Goal: Transaction & Acquisition: Download file/media

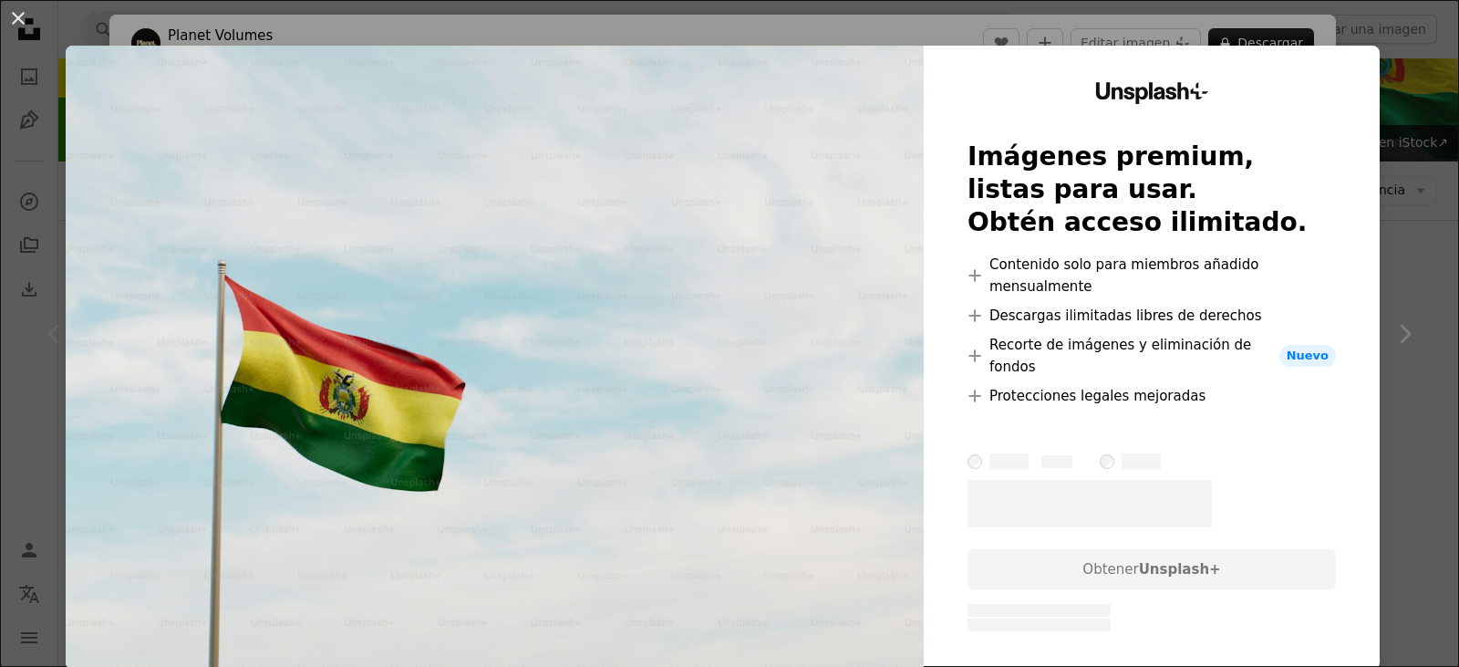
scroll to position [91, 0]
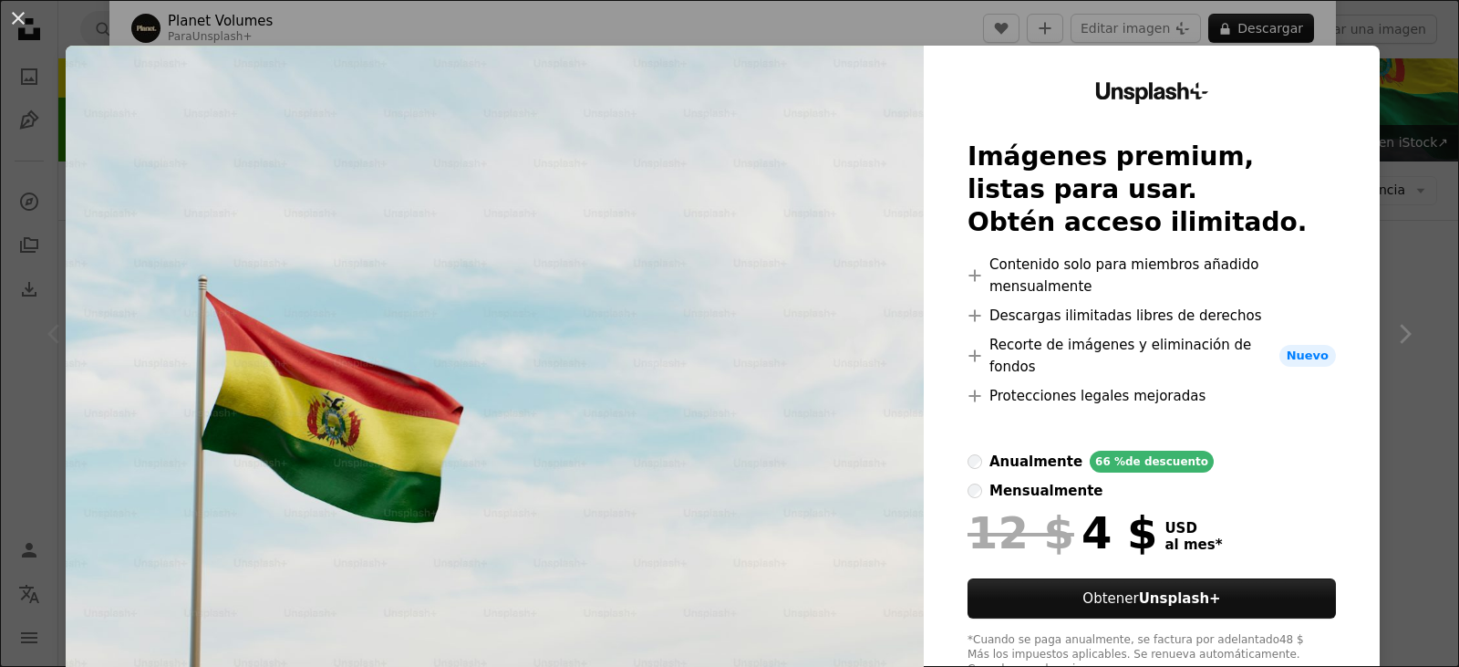
click at [540, 13] on div "An X shape Unsplash+ Imágenes premium, listas para usar. Obtén acceso ilimitado…" at bounding box center [729, 333] width 1459 height 667
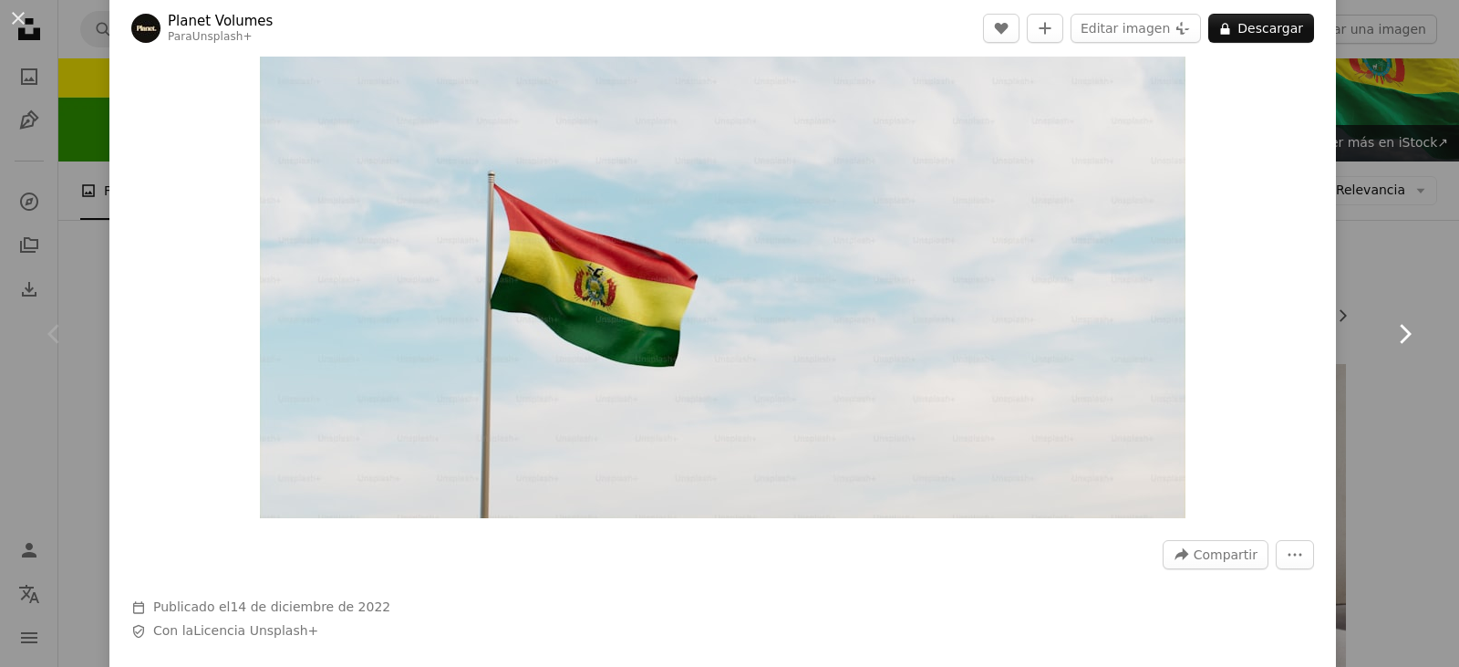
click at [1385, 282] on link "Chevron right" at bounding box center [1404, 333] width 109 height 175
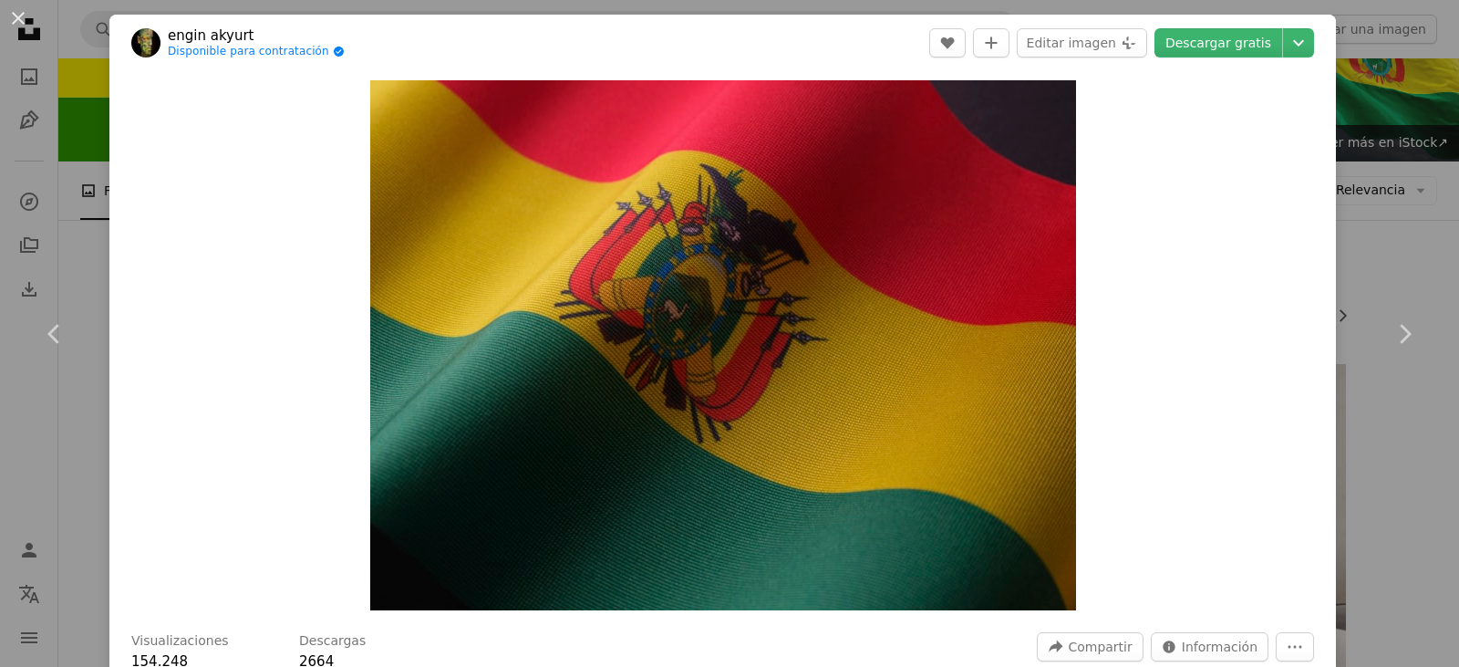
click at [87, 461] on div "An X shape Chevron left Chevron right engin akyurt Disponible para contratación…" at bounding box center [729, 333] width 1459 height 667
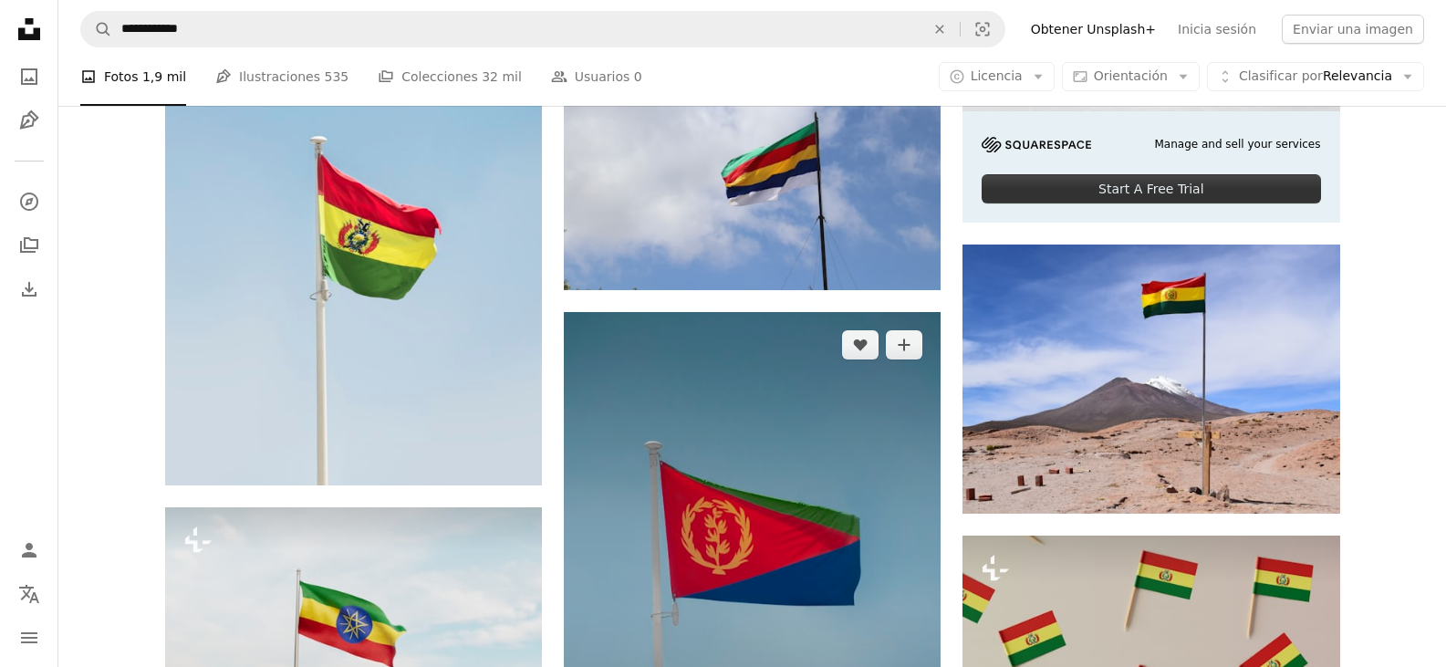
scroll to position [730, 0]
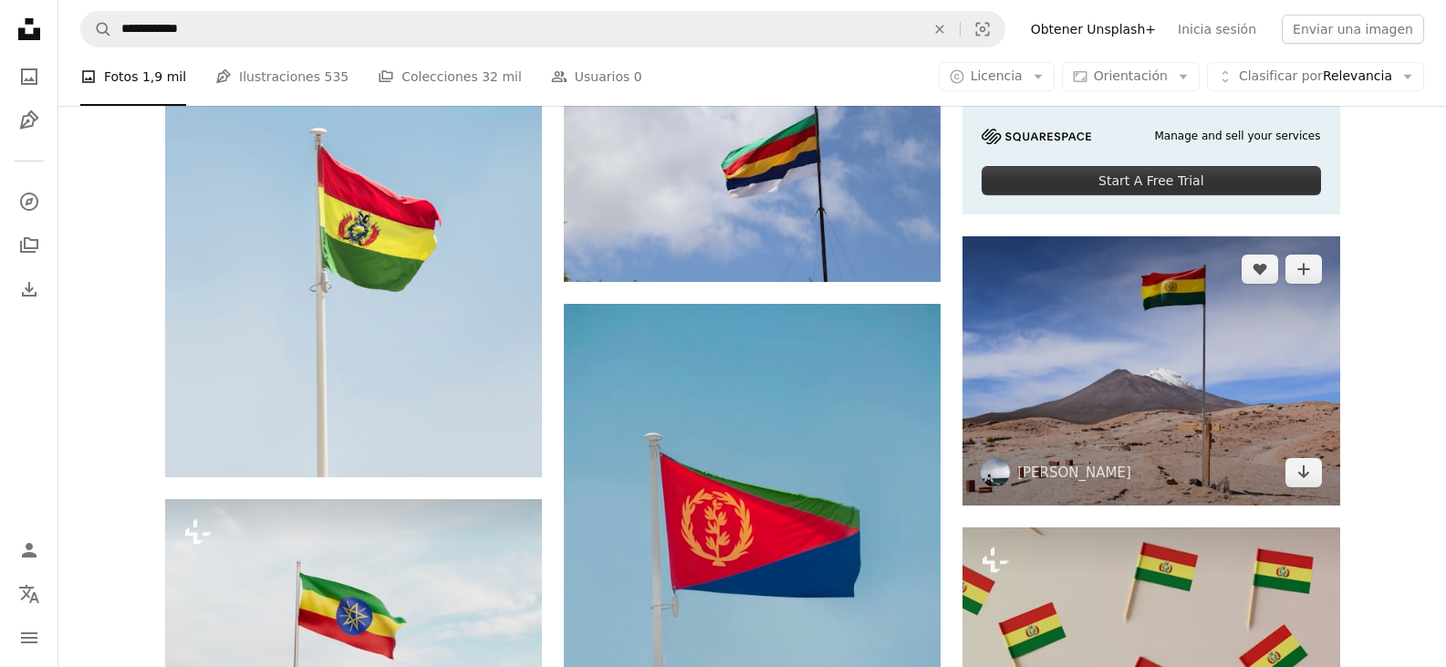
click at [1089, 369] on img at bounding box center [1150, 370] width 377 height 269
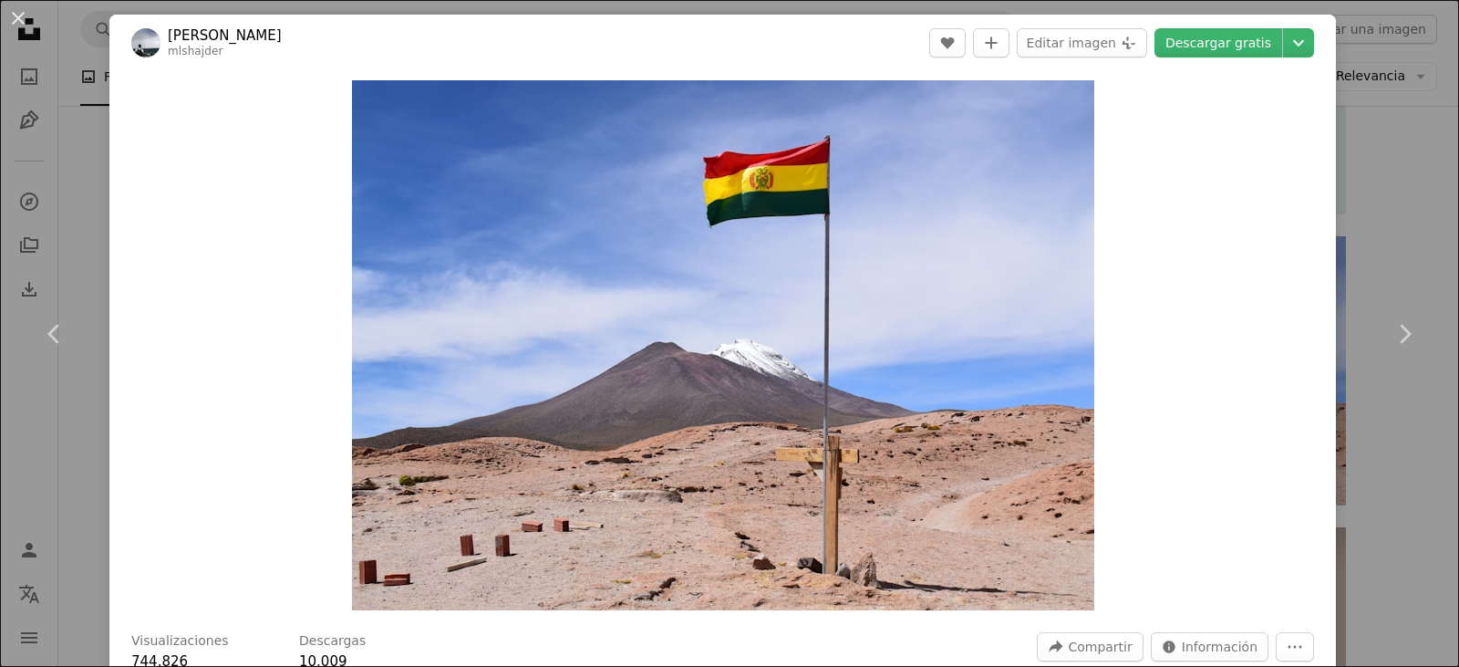
drag, startPoint x: 21, startPoint y: 20, endPoint x: 77, endPoint y: 20, distance: 55.6
click at [20, 20] on button "An X shape" at bounding box center [18, 18] width 22 height 22
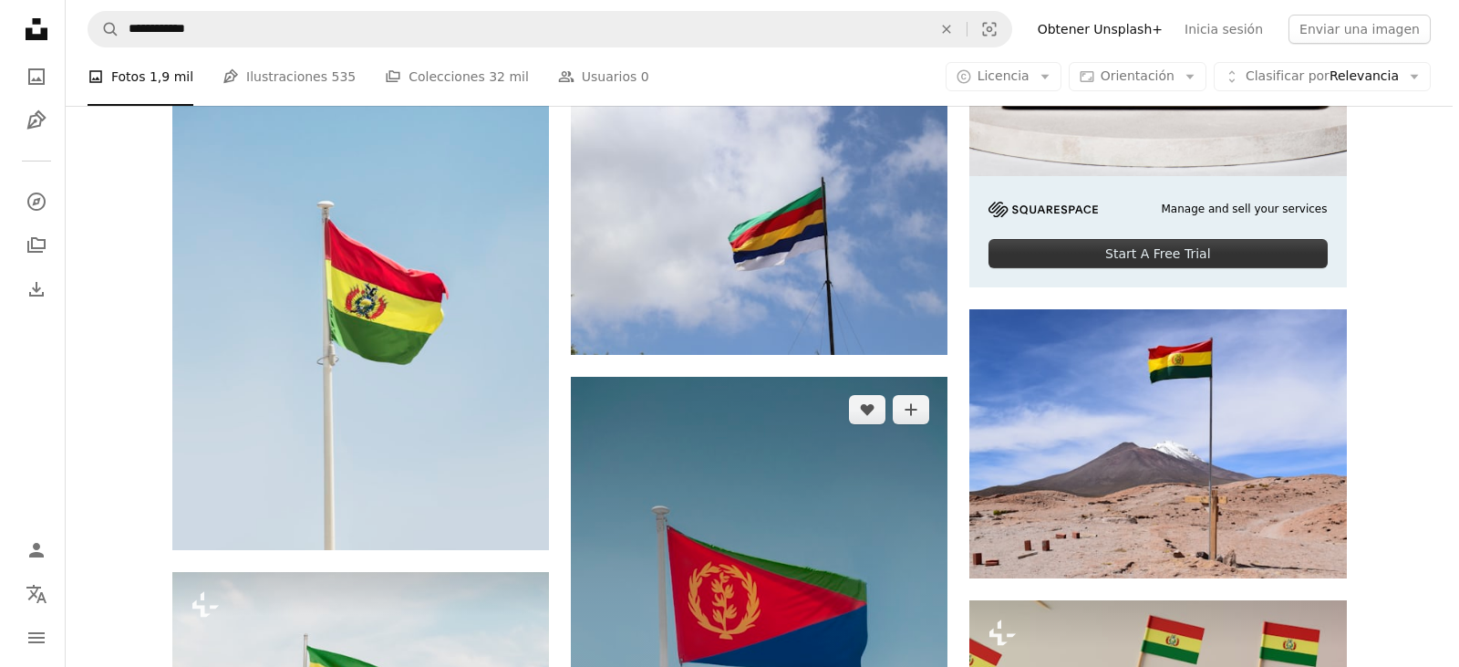
scroll to position [639, 0]
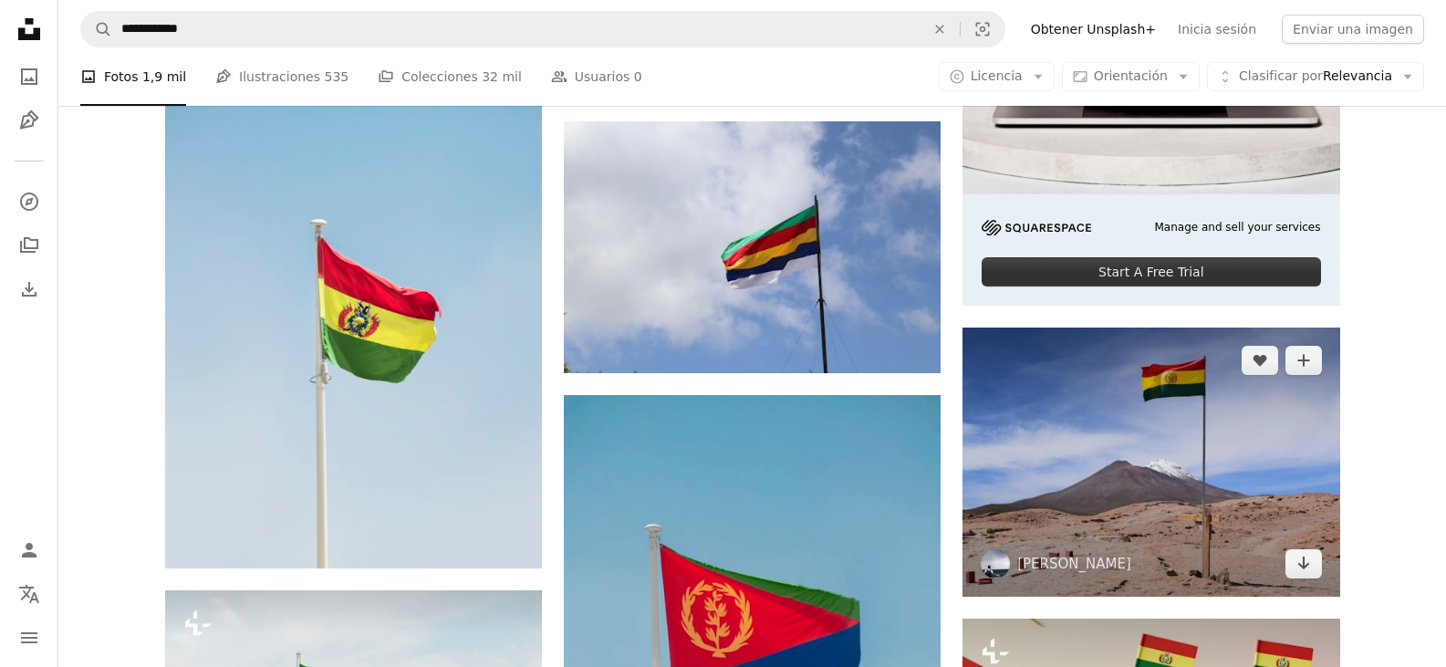
click at [1073, 431] on img at bounding box center [1150, 461] width 377 height 269
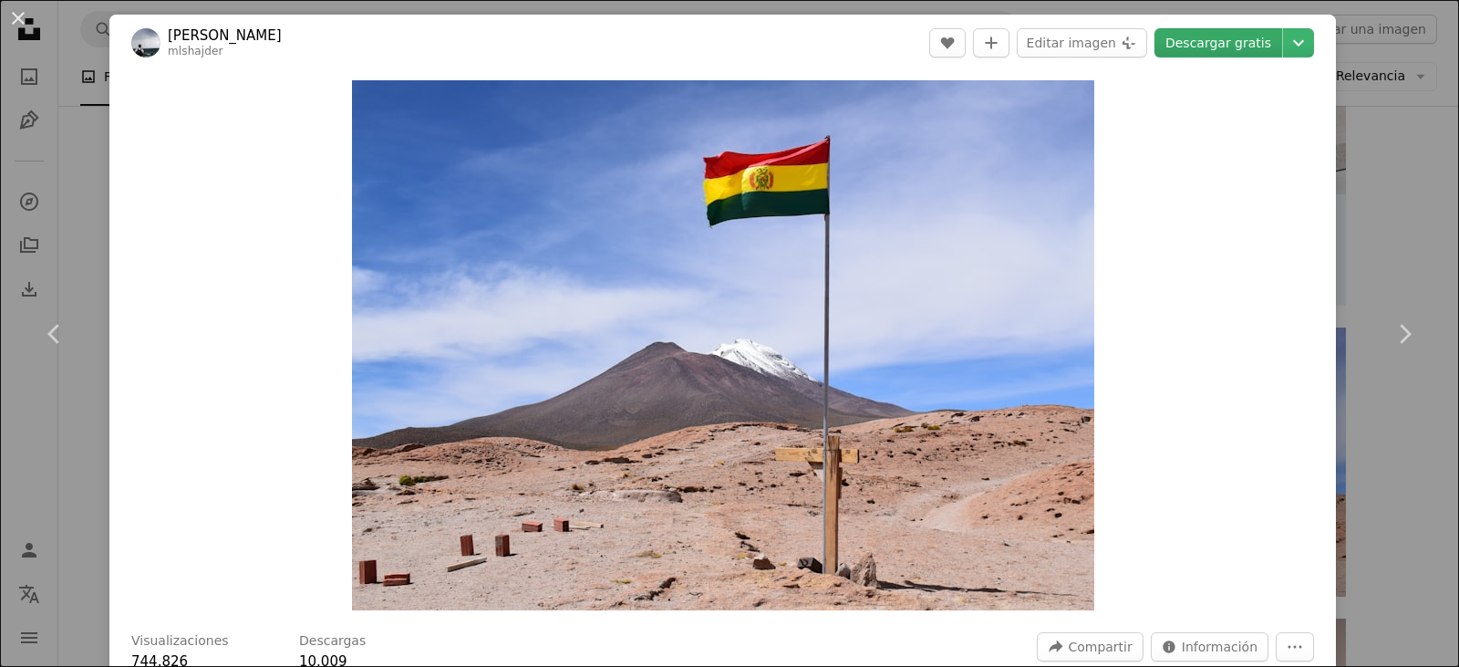
click at [1180, 41] on link "Descargar gratis" at bounding box center [1219, 42] width 128 height 29
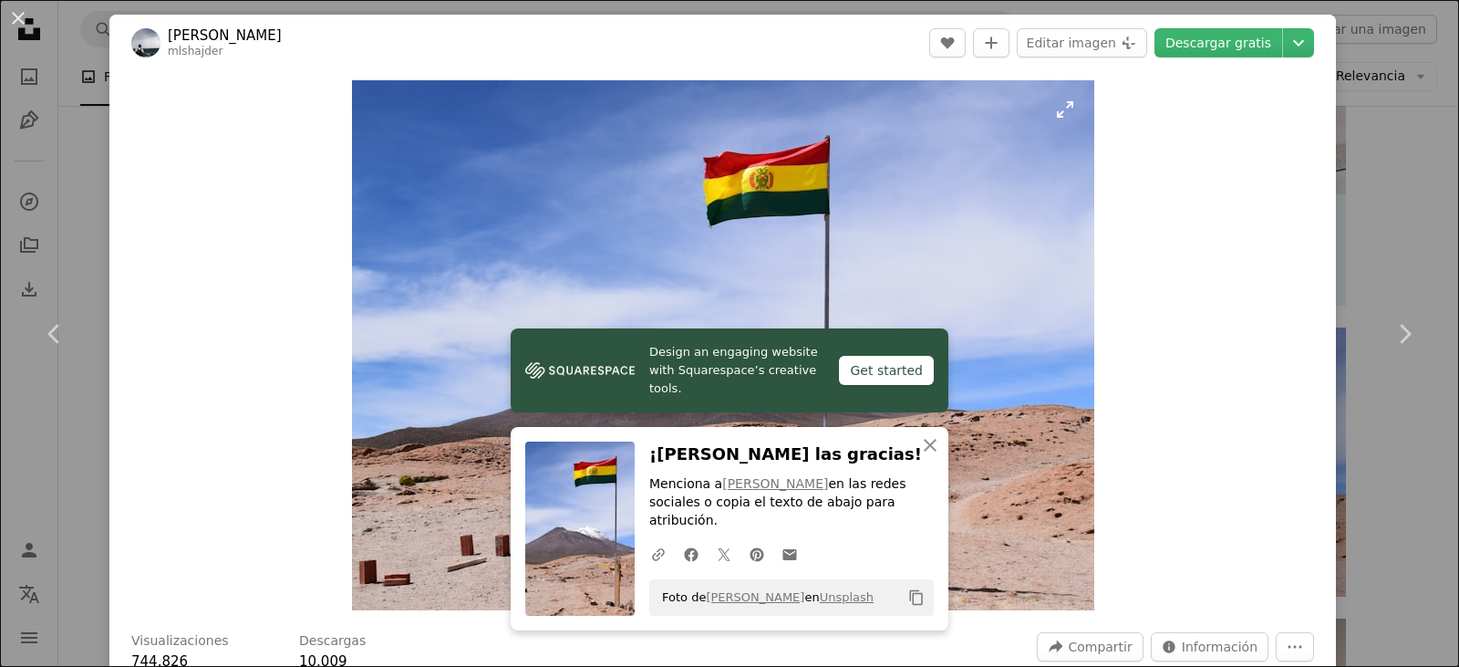
click at [772, 183] on img "Ampliar en esta imagen" at bounding box center [723, 345] width 742 height 530
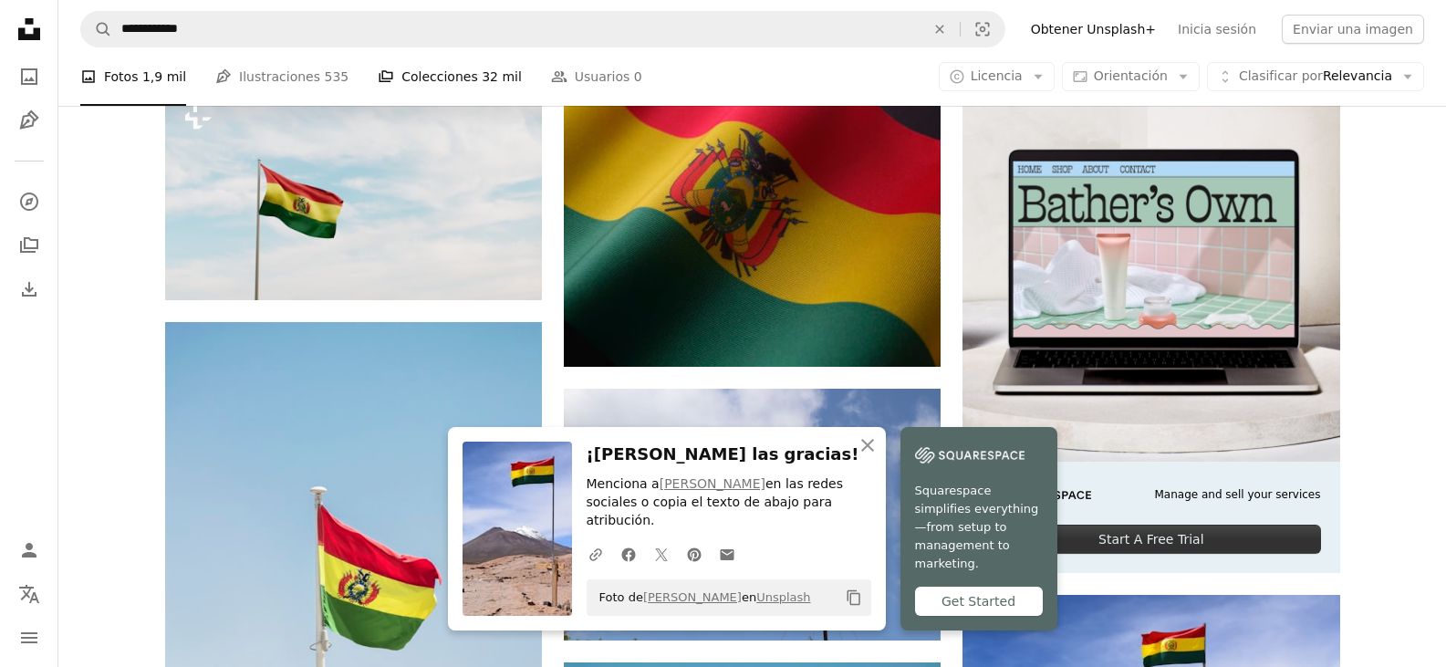
scroll to position [91, 0]
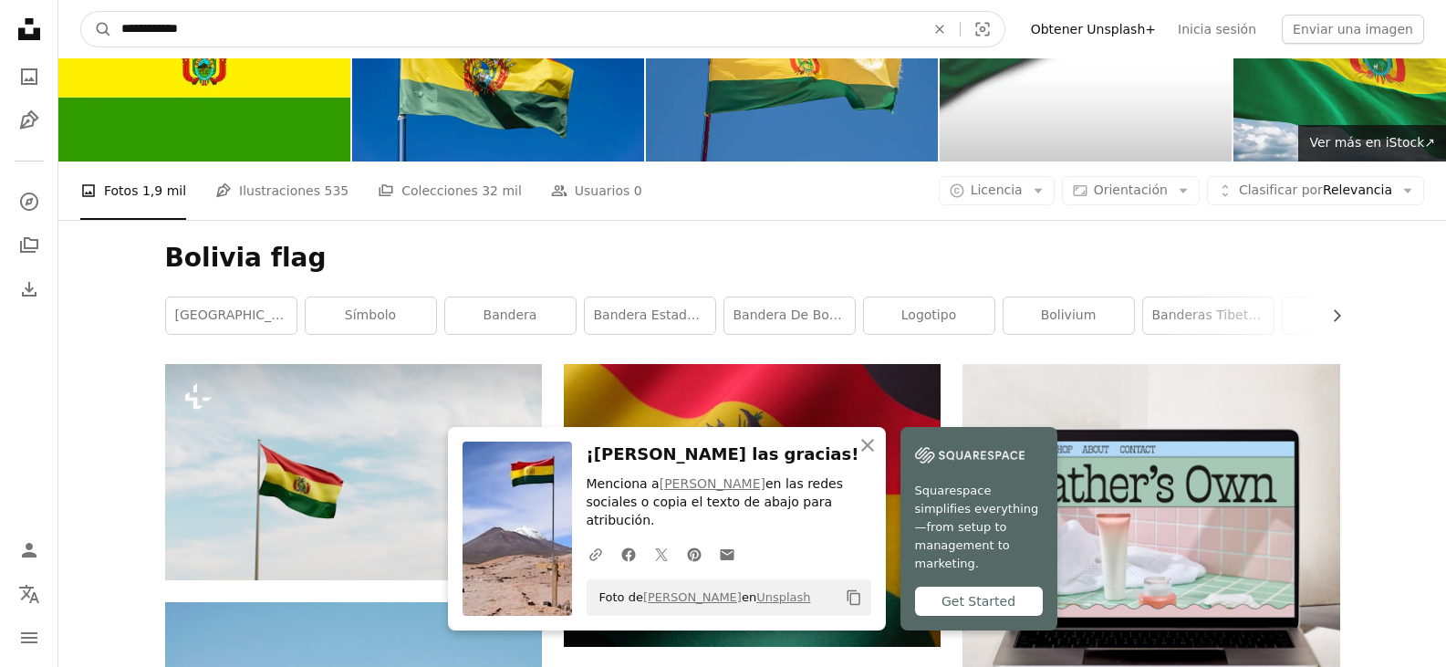
drag, startPoint x: 274, startPoint y: 37, endPoint x: 55, endPoint y: 23, distance: 219.4
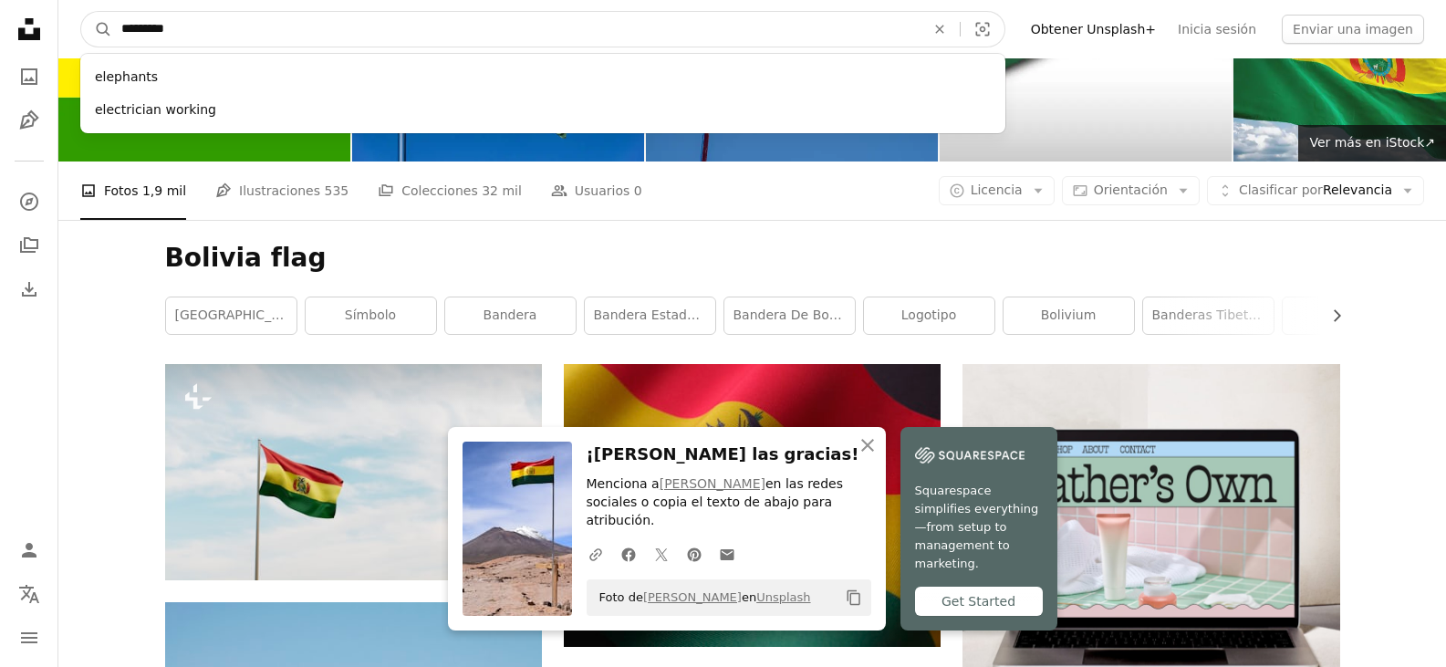
type input "**********"
click button "A magnifying glass" at bounding box center [96, 29] width 31 height 35
